Goal: Task Accomplishment & Management: Complete application form

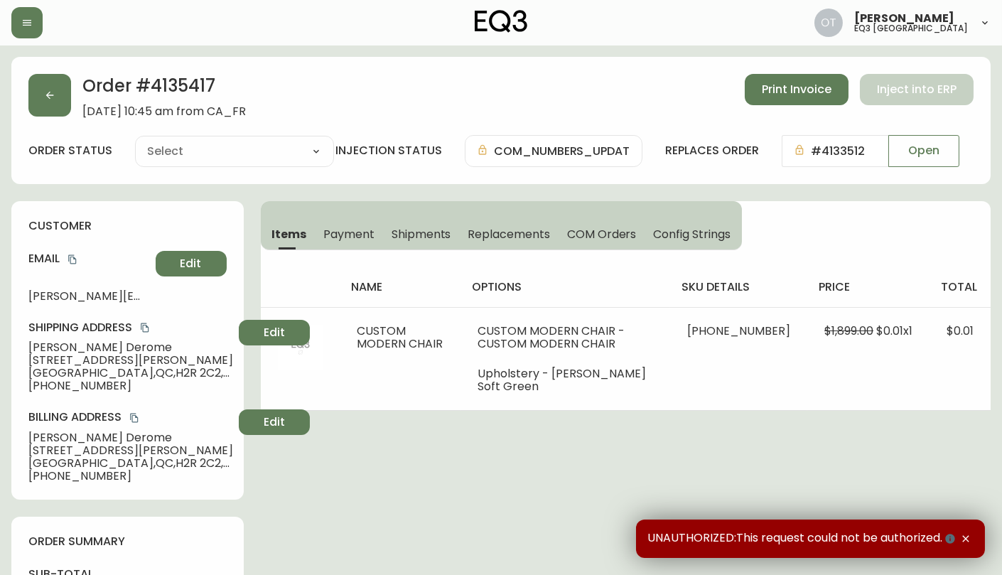
type input "Processing"
select select "PROCESSING"
click at [44, 99] on icon "button" at bounding box center [49, 95] width 11 height 11
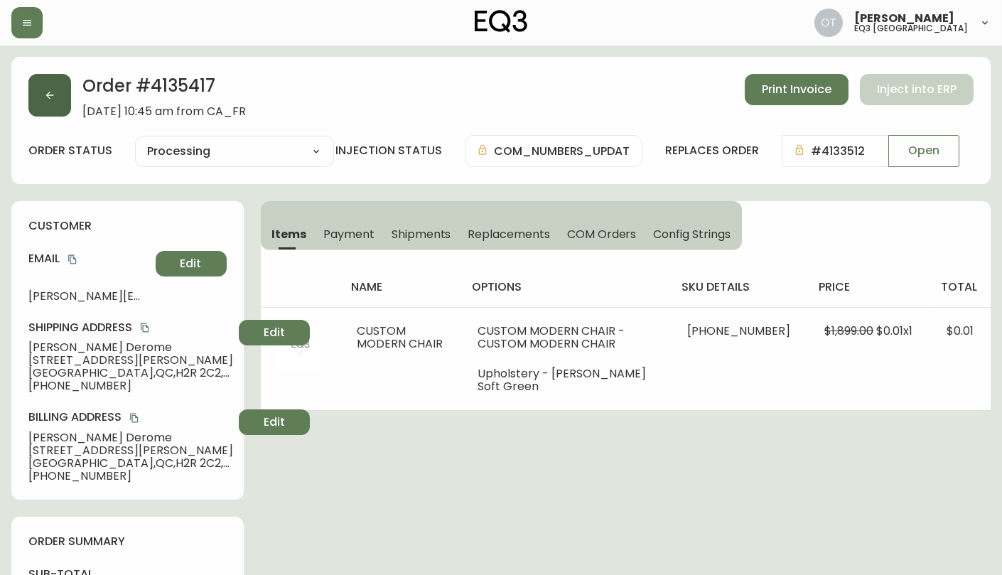
click at [49, 103] on button "button" at bounding box center [49, 95] width 43 height 43
click at [45, 93] on icon "button" at bounding box center [49, 95] width 11 height 11
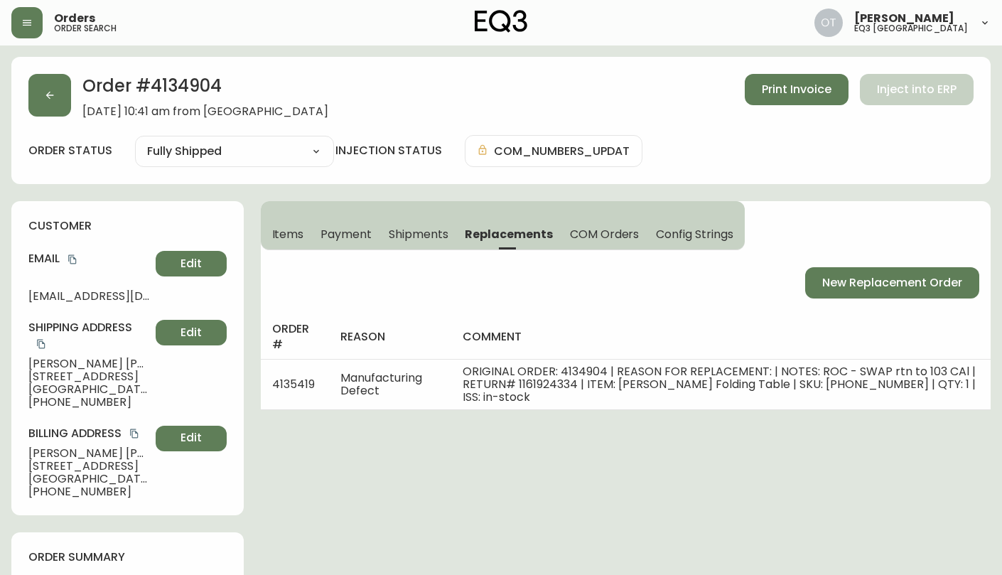
select select "FULLY_SHIPPED"
click at [57, 88] on button "button" at bounding box center [49, 95] width 43 height 43
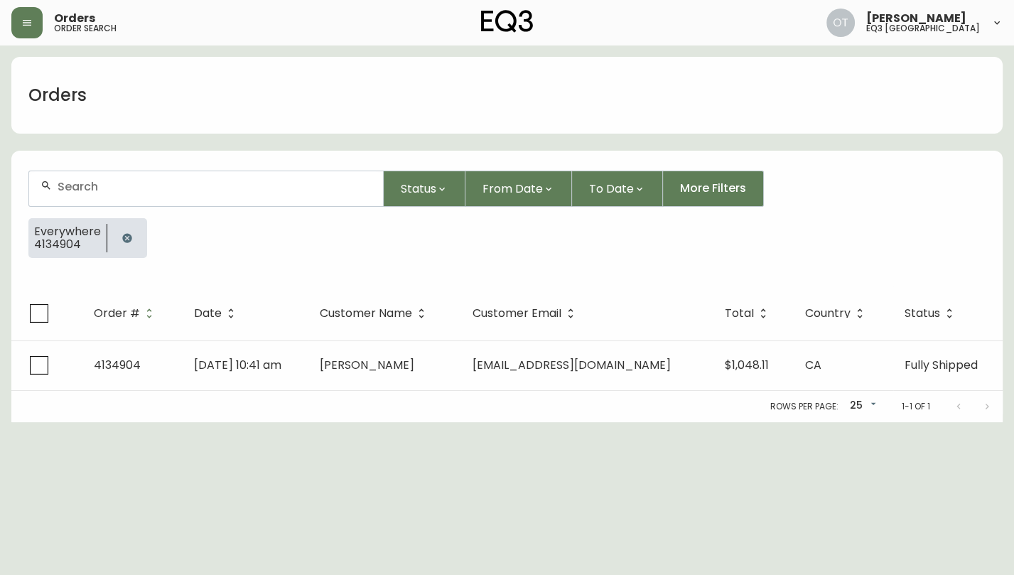
click at [131, 184] on input "text" at bounding box center [215, 186] width 314 height 13
paste input "4135027"
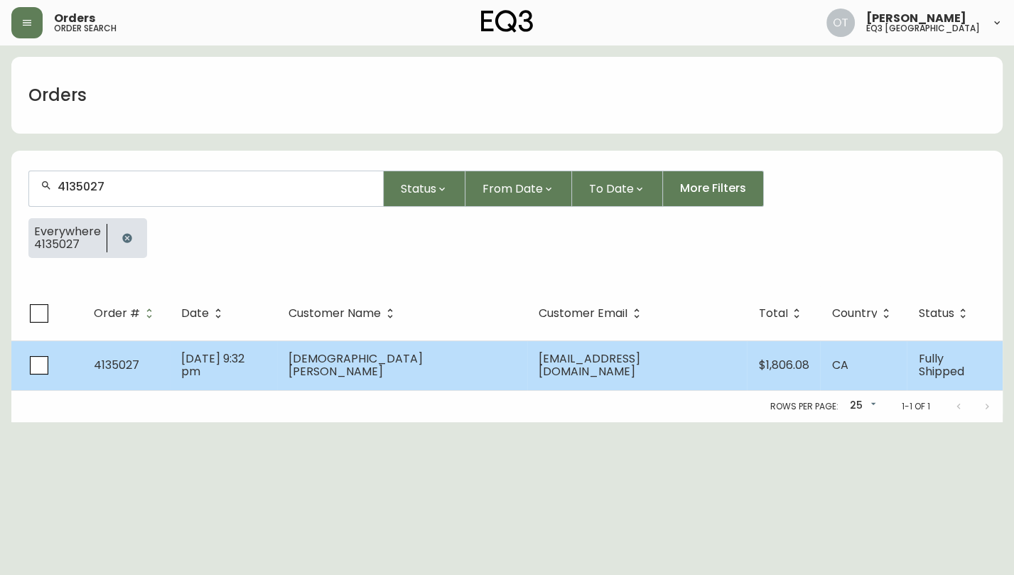
type input "4135027"
click at [244, 361] on span "[DATE] 9:32 pm" at bounding box center [212, 364] width 63 height 29
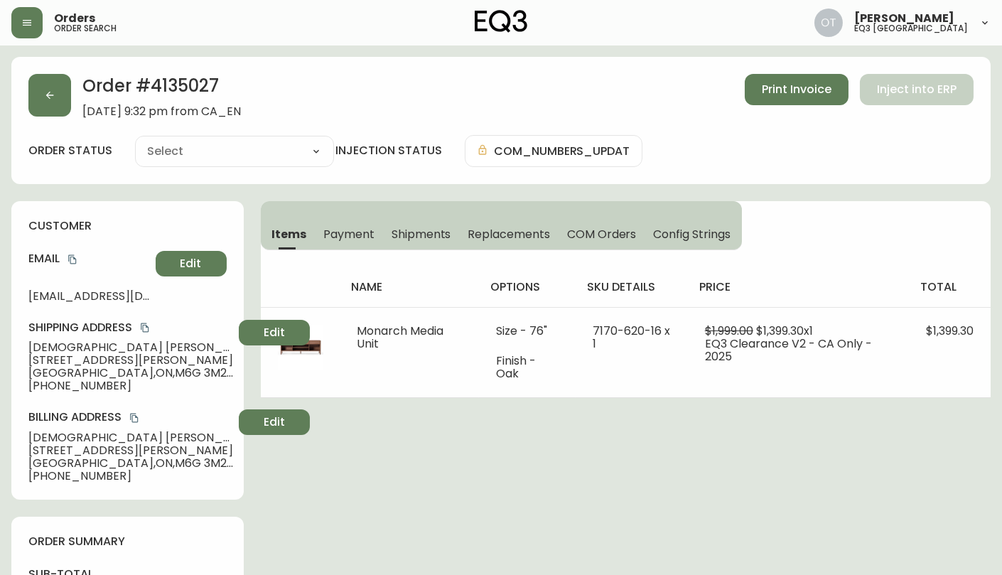
type input "Fully Shipped"
select select "FULLY_SHIPPED"
drag, startPoint x: 497, startPoint y: 237, endPoint x: 488, endPoint y: 239, distance: 9.3
click at [497, 237] on span "Replacements" at bounding box center [508, 234] width 82 height 15
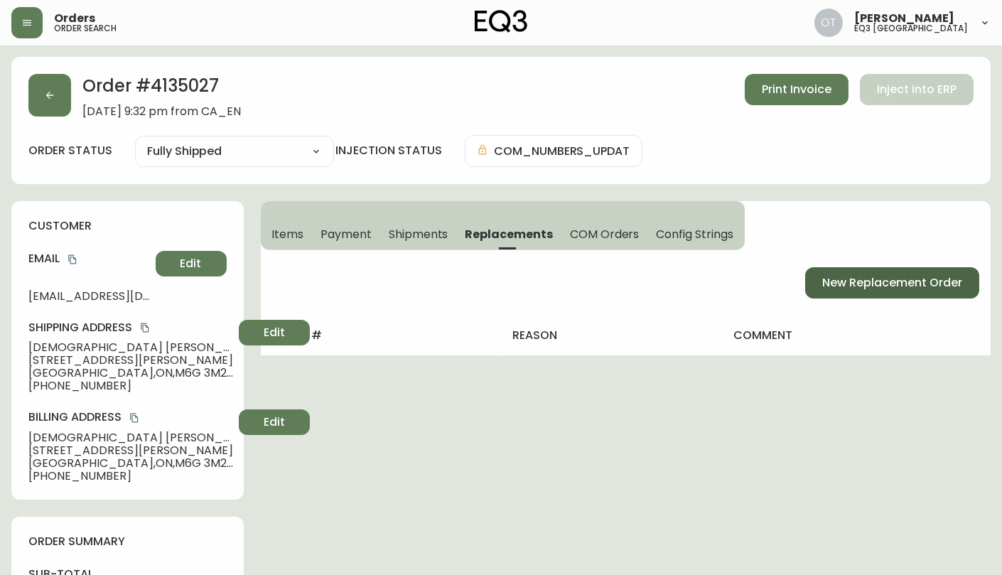
click at [853, 283] on span "New Replacement Order" at bounding box center [892, 283] width 140 height 16
select select "FREIGHT"
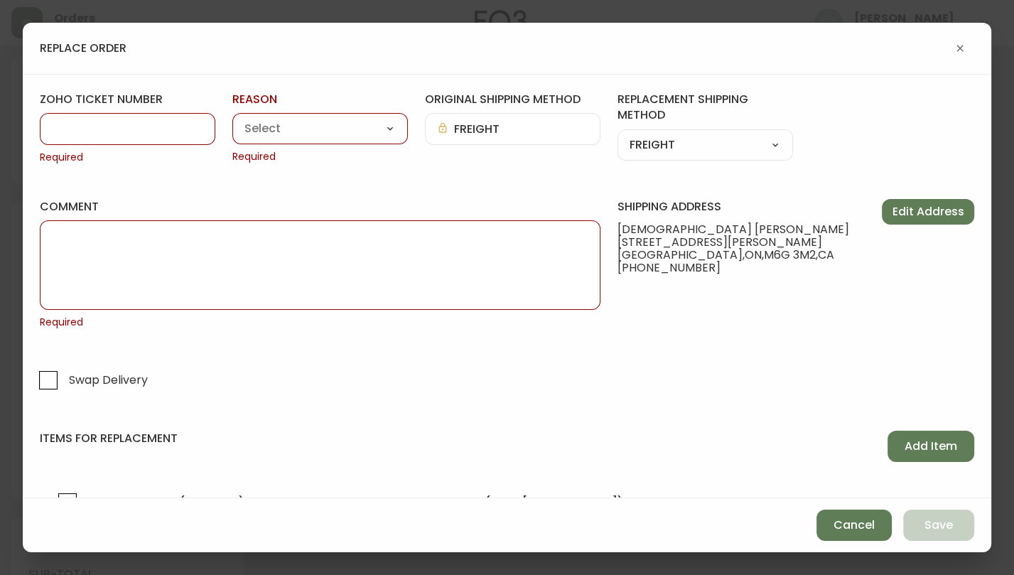
click at [175, 132] on input "zoho ticket number" at bounding box center [127, 128] width 151 height 13
paste input "#831621"
click at [63, 126] on input "#831621" at bounding box center [127, 128] width 151 height 13
type input "831621"
click at [371, 137] on select "Customer Related Damaged in Shipping Lost in Transit or Missing Order Manufactu…" at bounding box center [319, 129] width 175 height 21
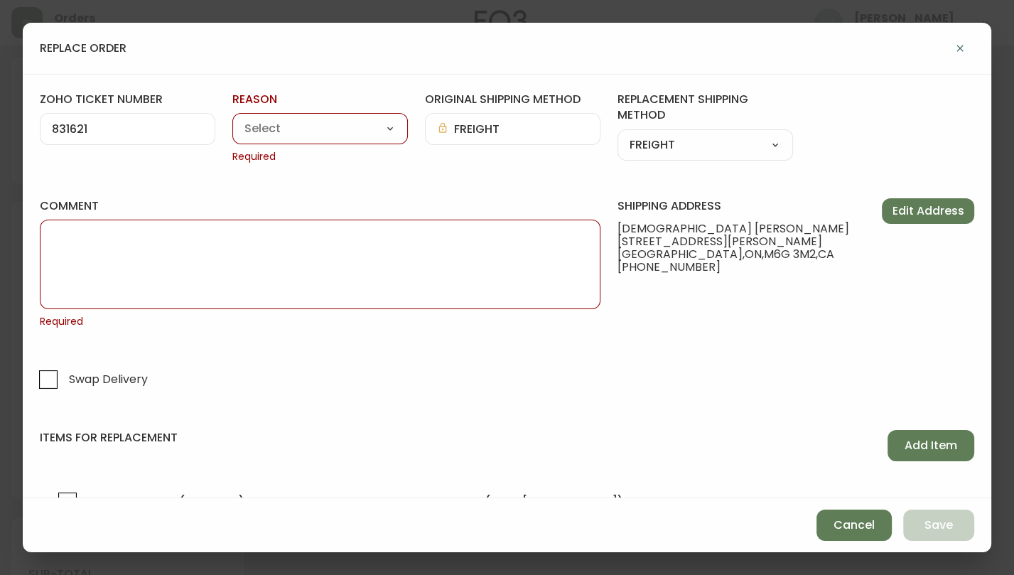
select select "Damaged in Shipping"
click at [232, 119] on select "Customer Related Damaged in Shipping Lost in Transit or Missing Order Manufactu…" at bounding box center [319, 129] width 175 height 21
type input "Damaged in Shipping"
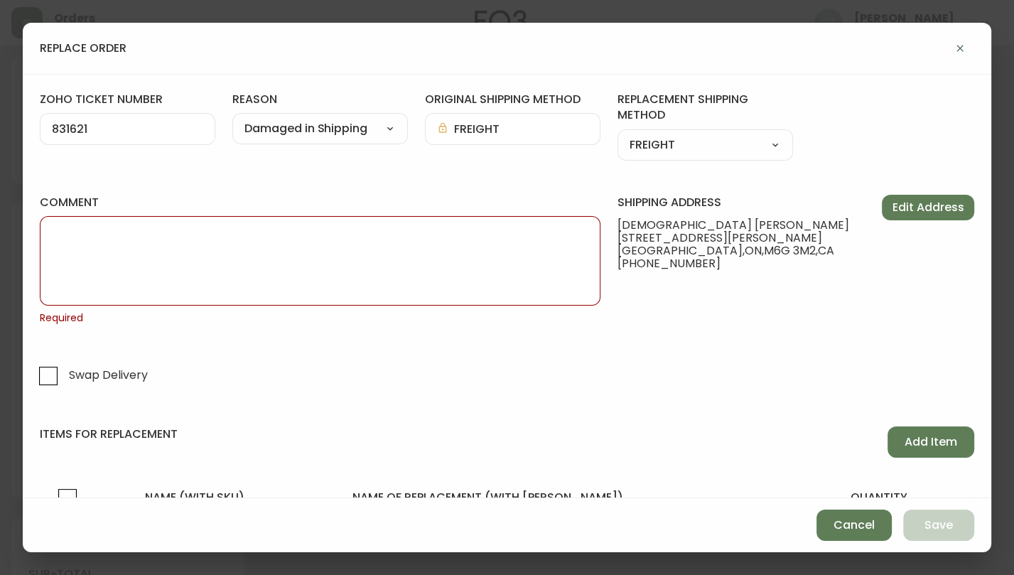
click at [401, 262] on textarea "comment" at bounding box center [320, 260] width 536 height 71
paste textarea "ORIGINAL ORDER: 4135027 | REASON FOR REPLACEMENT: DAMAGED | NOTES: NIR - SWAP F…"
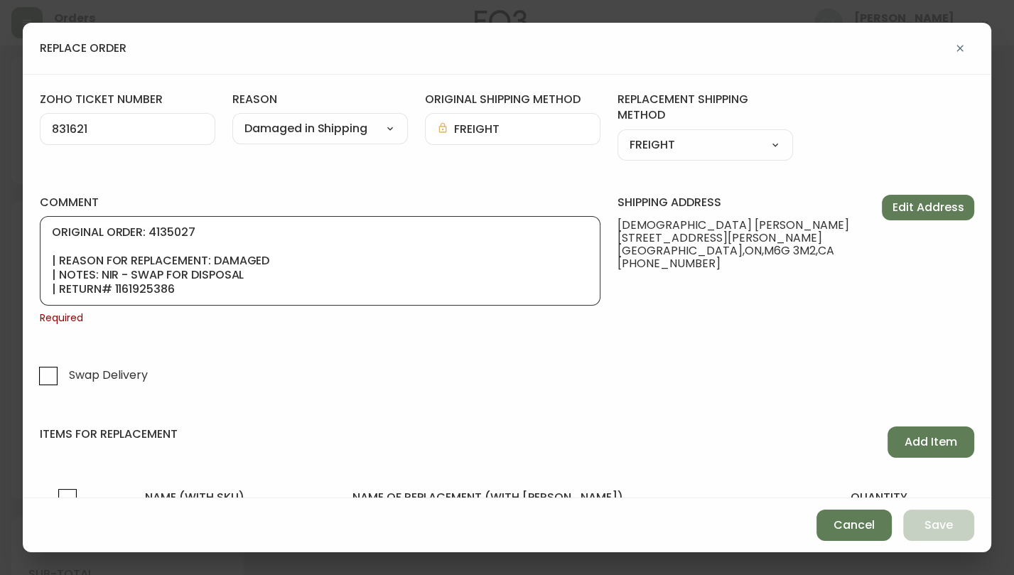
scroll to position [85, 0]
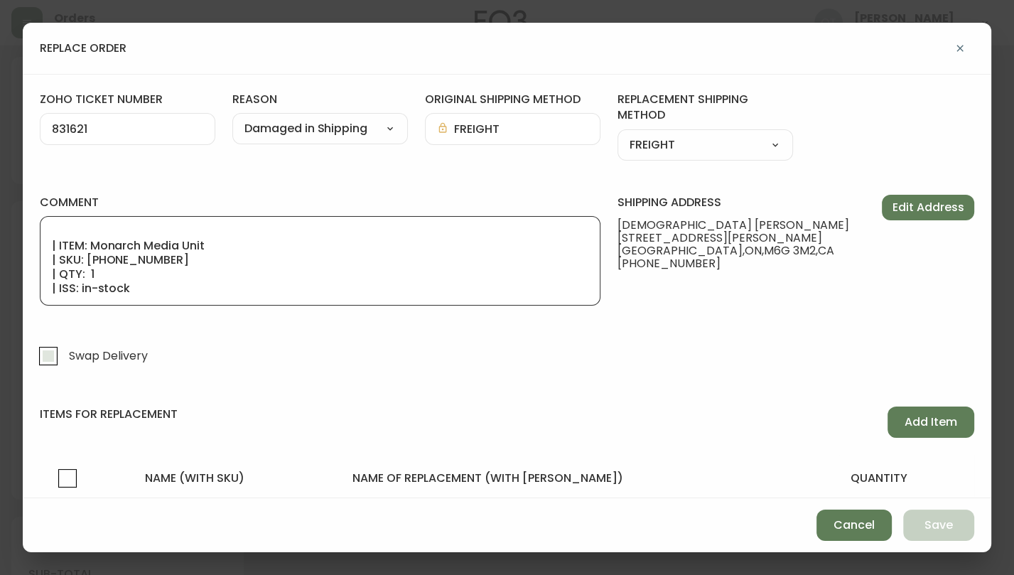
type textarea "ORIGINAL ORDER: 4135027 | REASON FOR REPLACEMENT: DAMAGED | NOTES: NIR - SWAP F…"
click at [51, 357] on input "Swap Delivery" at bounding box center [48, 356] width 33 height 33
checkbox input "true"
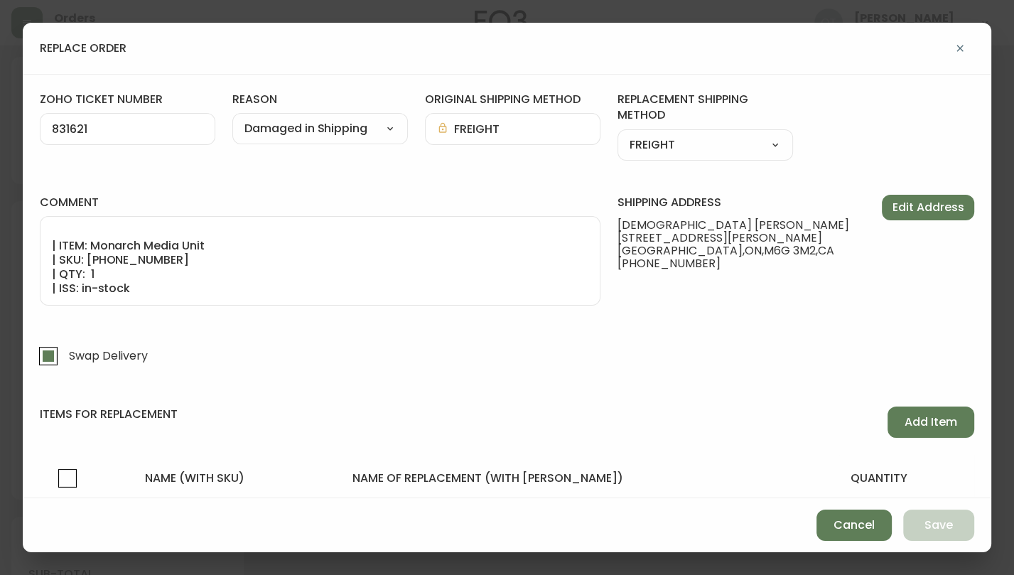
click at [276, 253] on textarea "ORIGINAL ORDER: 4135027 | REASON FOR REPLACEMENT: DAMAGED | NOTES: NIR - SWAP F…" at bounding box center [320, 260] width 536 height 71
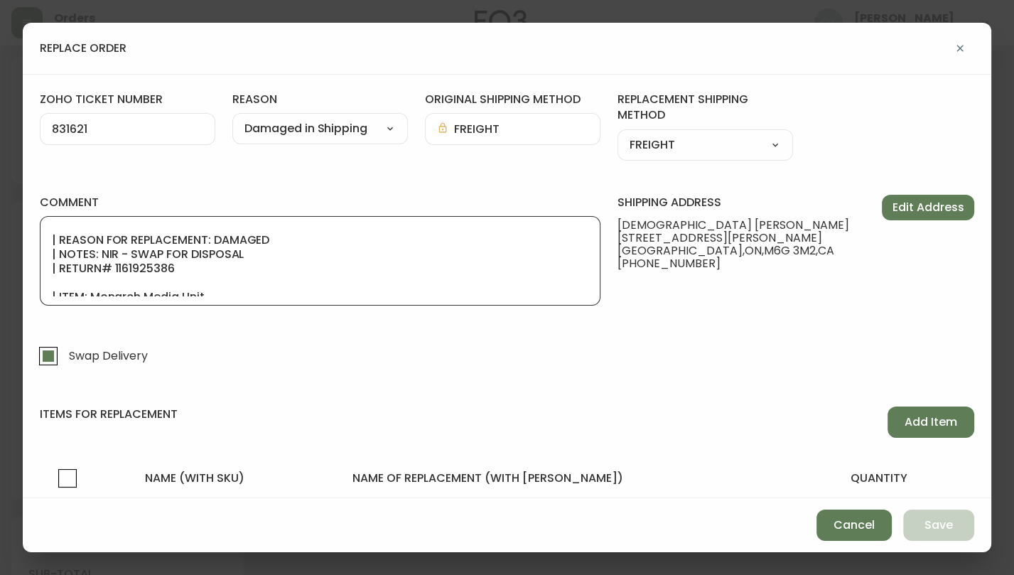
scroll to position [13, 0]
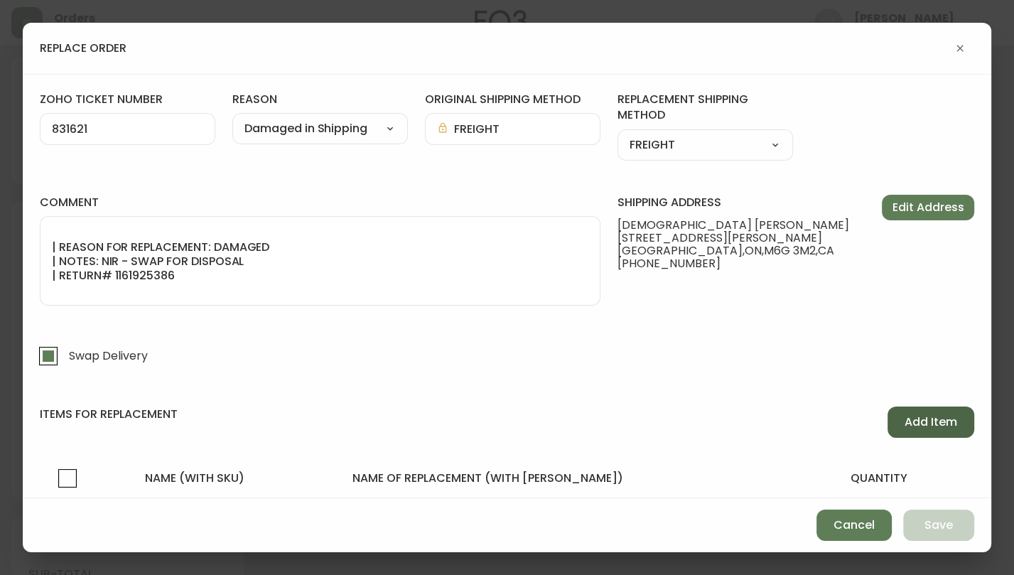
click at [913, 411] on button "Add Item" at bounding box center [930, 421] width 87 height 31
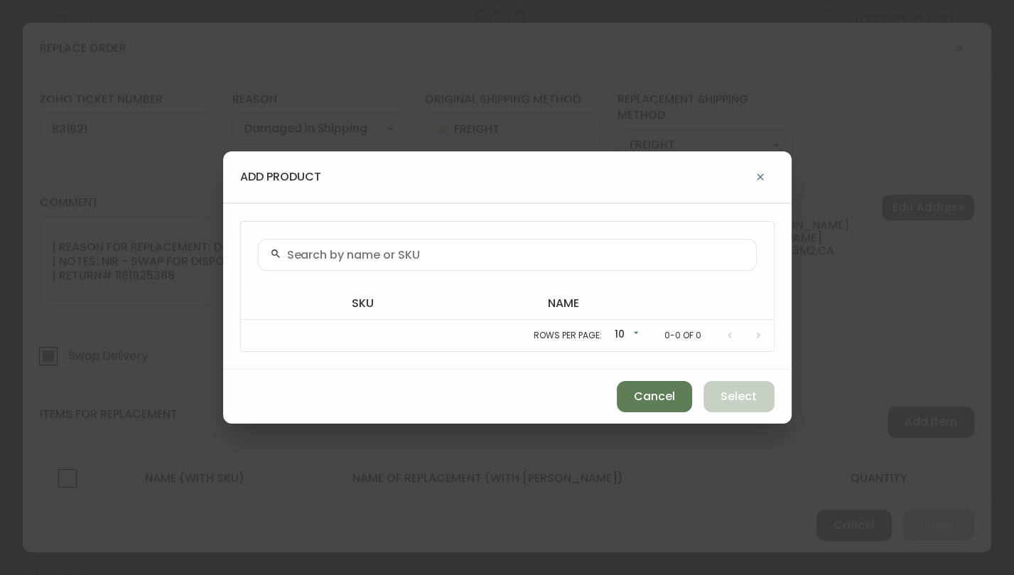
click at [494, 259] on input "text" at bounding box center [516, 254] width 458 height 13
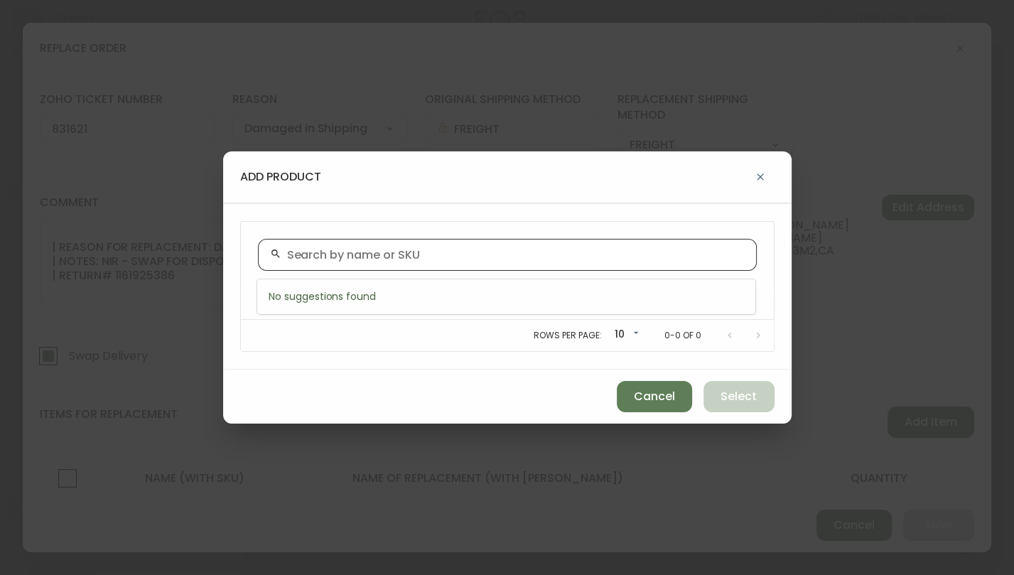
paste input "[PHONE_NUMBER]"
type input "[PHONE_NUMBER]"
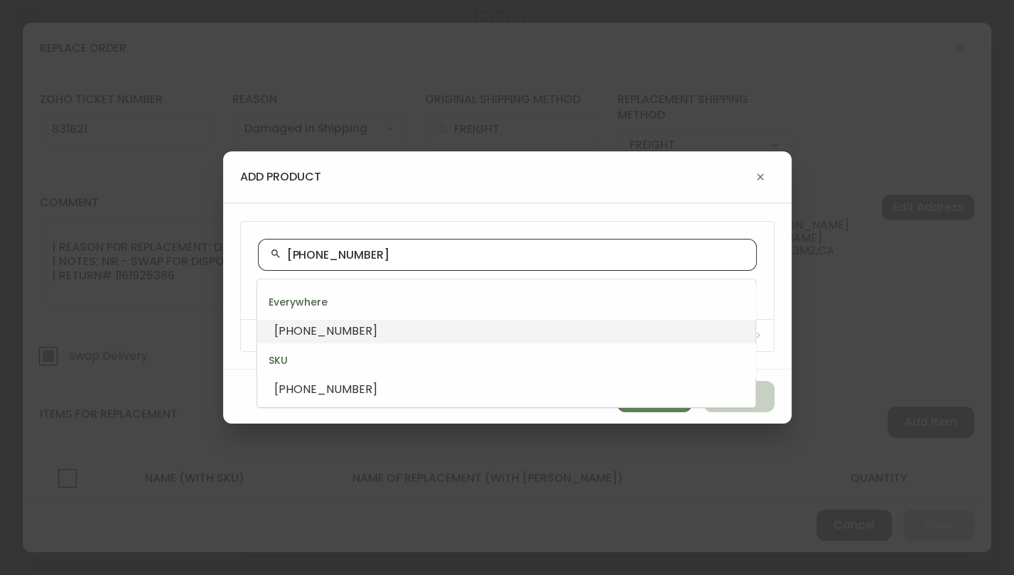
click at [355, 326] on li "[PHONE_NUMBER]" at bounding box center [506, 331] width 498 height 24
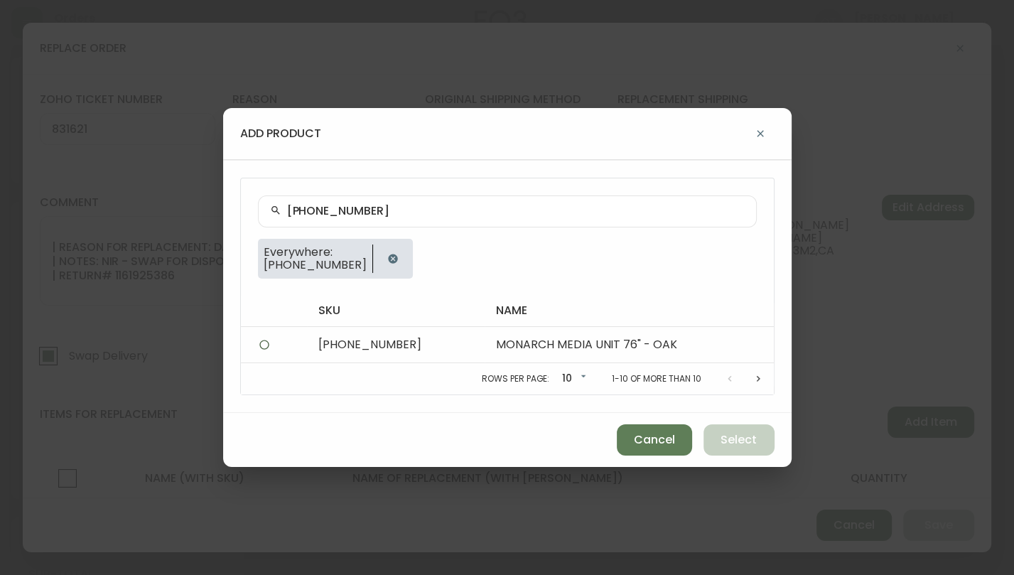
click at [747, 440] on div "Cancel Select" at bounding box center [507, 440] width 568 height 54
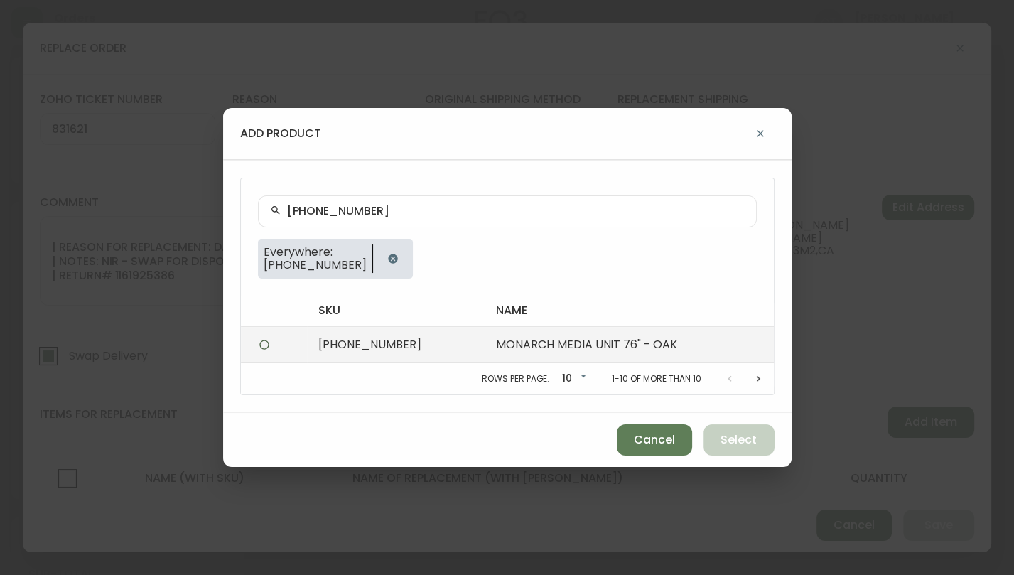
click at [485, 331] on td "MONARCH MEDIA UNIT 76" - OAK" at bounding box center [629, 345] width 289 height 36
radio input "true"
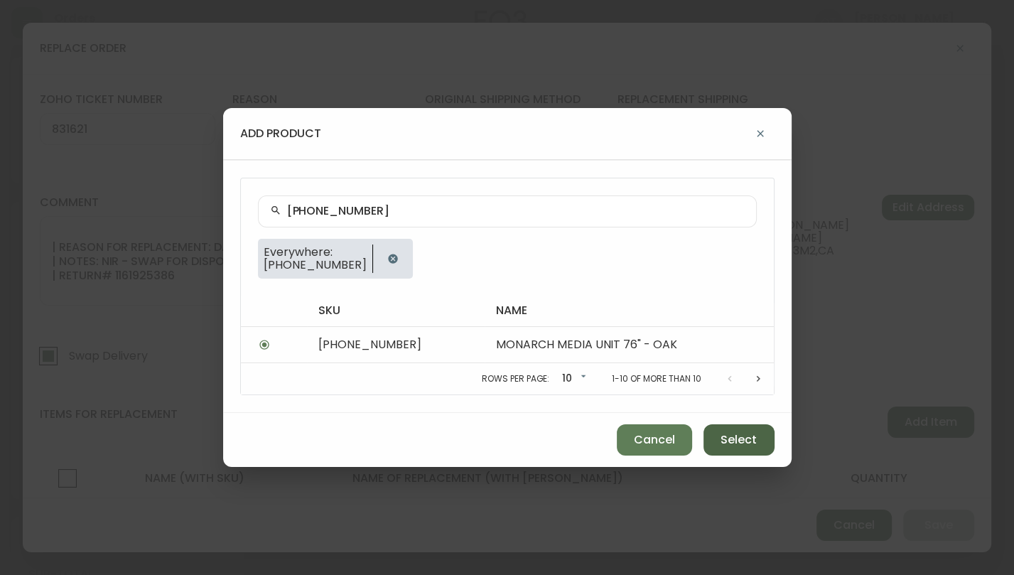
click at [735, 443] on span "Select" at bounding box center [738, 440] width 36 height 16
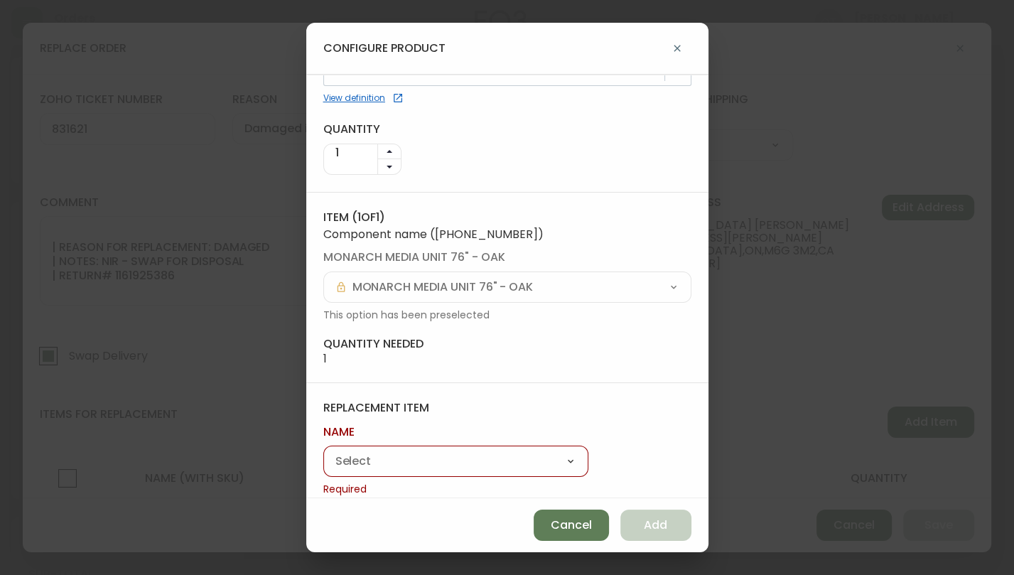
scroll to position [78, 0]
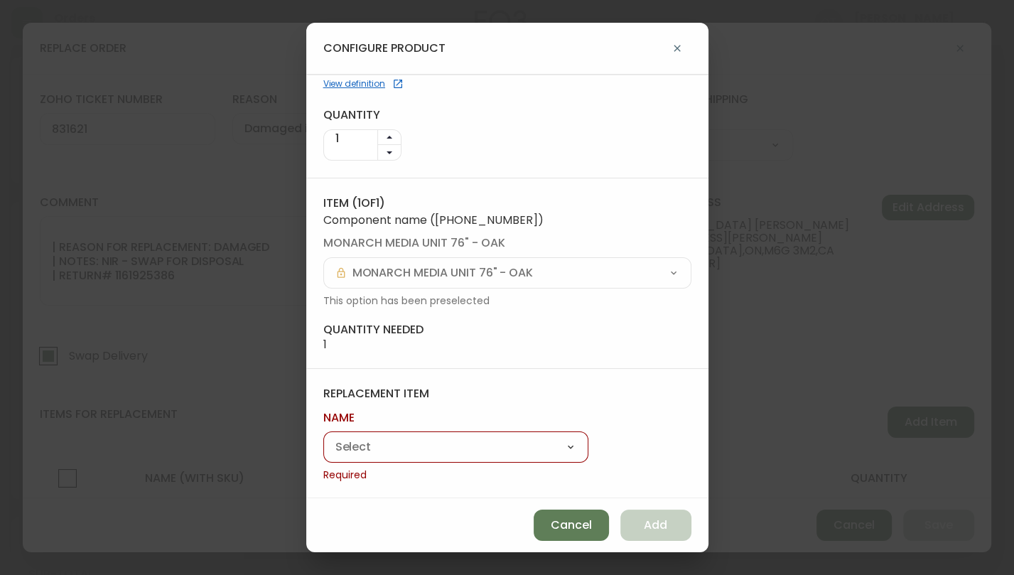
click at [405, 443] on select "Monarch Media Unit" at bounding box center [455, 447] width 265 height 21
select select "cmf1xnhk67cpj014605x43yjk"
click at [323, 454] on select "Monarch Media Unit" at bounding box center [455, 447] width 265 height 21
type input "Monarch Media Unit"
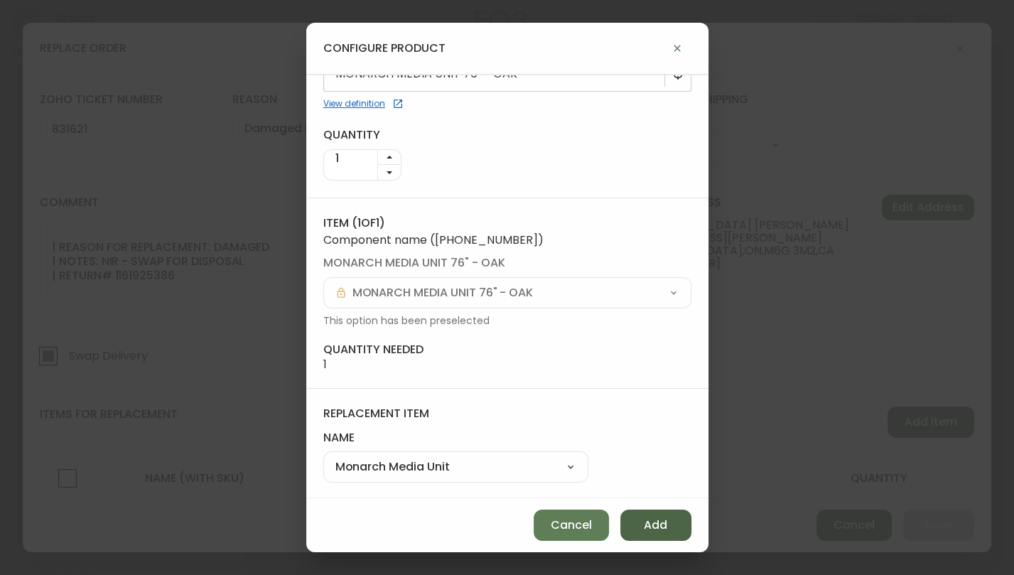
click at [651, 524] on span "Add" at bounding box center [655, 525] width 23 height 16
select select
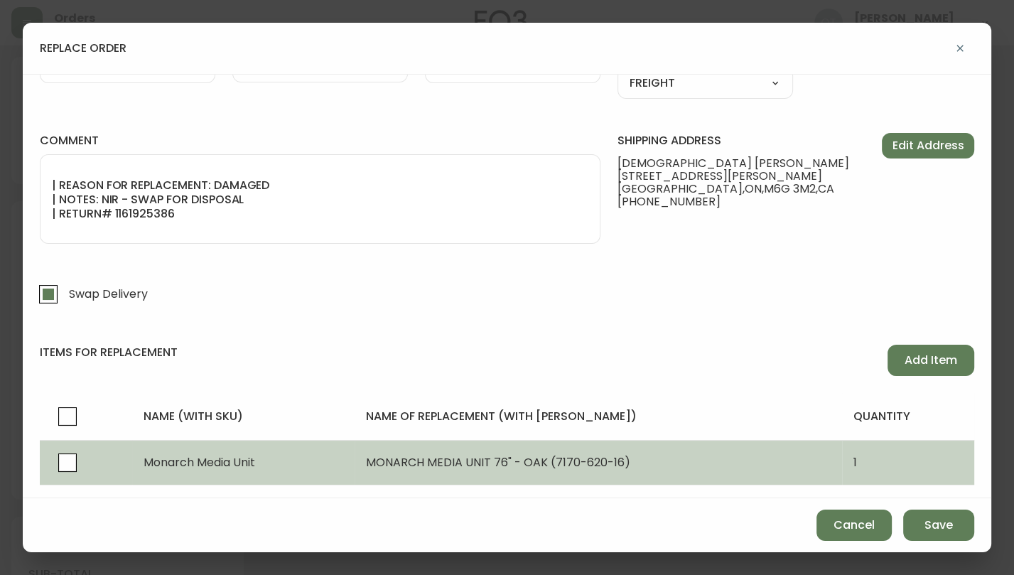
scroll to position [99, 0]
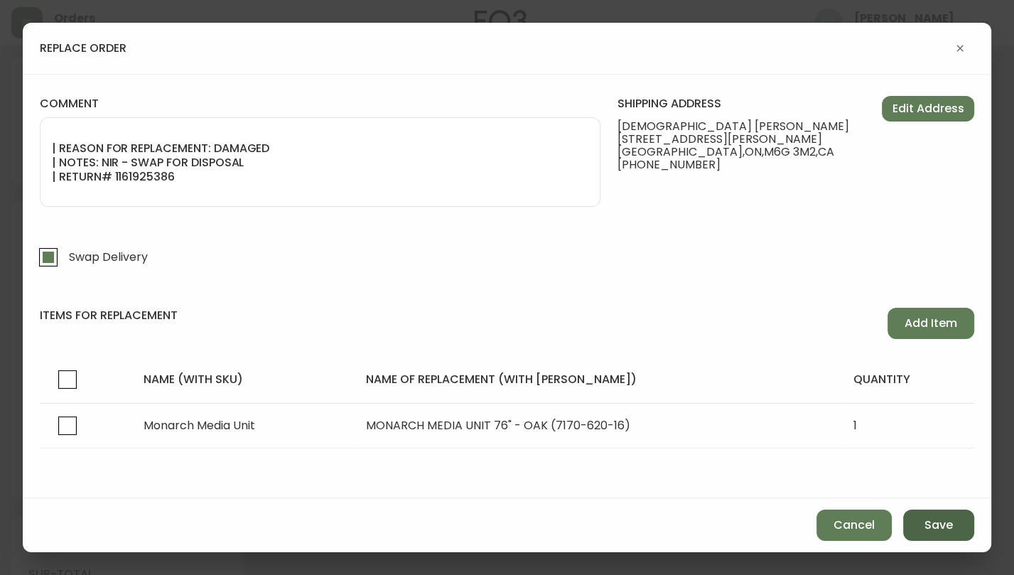
click at [943, 529] on span "Save" at bounding box center [938, 525] width 28 height 16
checkbox input "false"
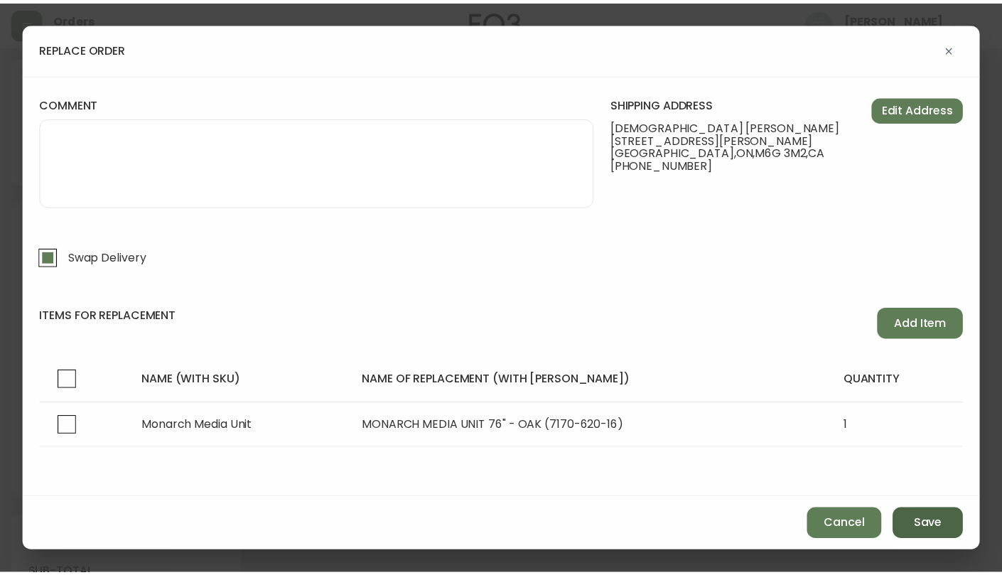
scroll to position [54, 0]
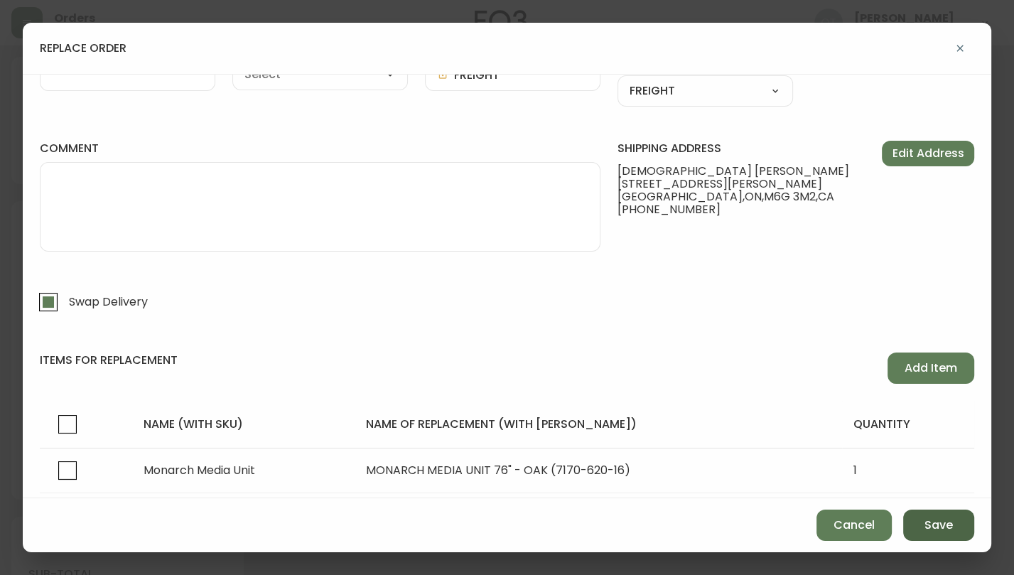
select select
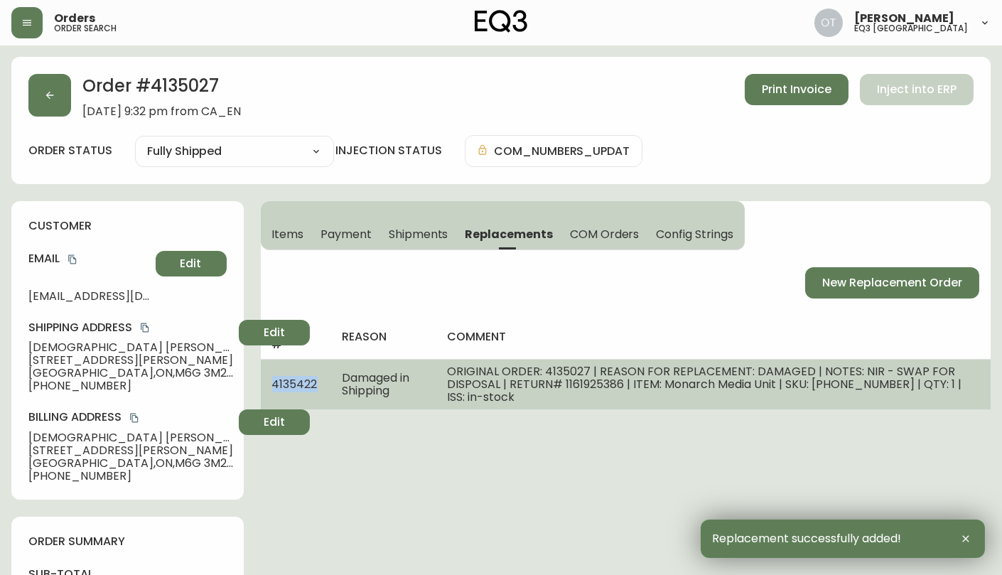
drag, startPoint x: 272, startPoint y: 384, endPoint x: 317, endPoint y: 387, distance: 44.9
click at [317, 387] on td "4135422" at bounding box center [296, 384] width 70 height 50
copy span "4135422"
